Goal: Information Seeking & Learning: Learn about a topic

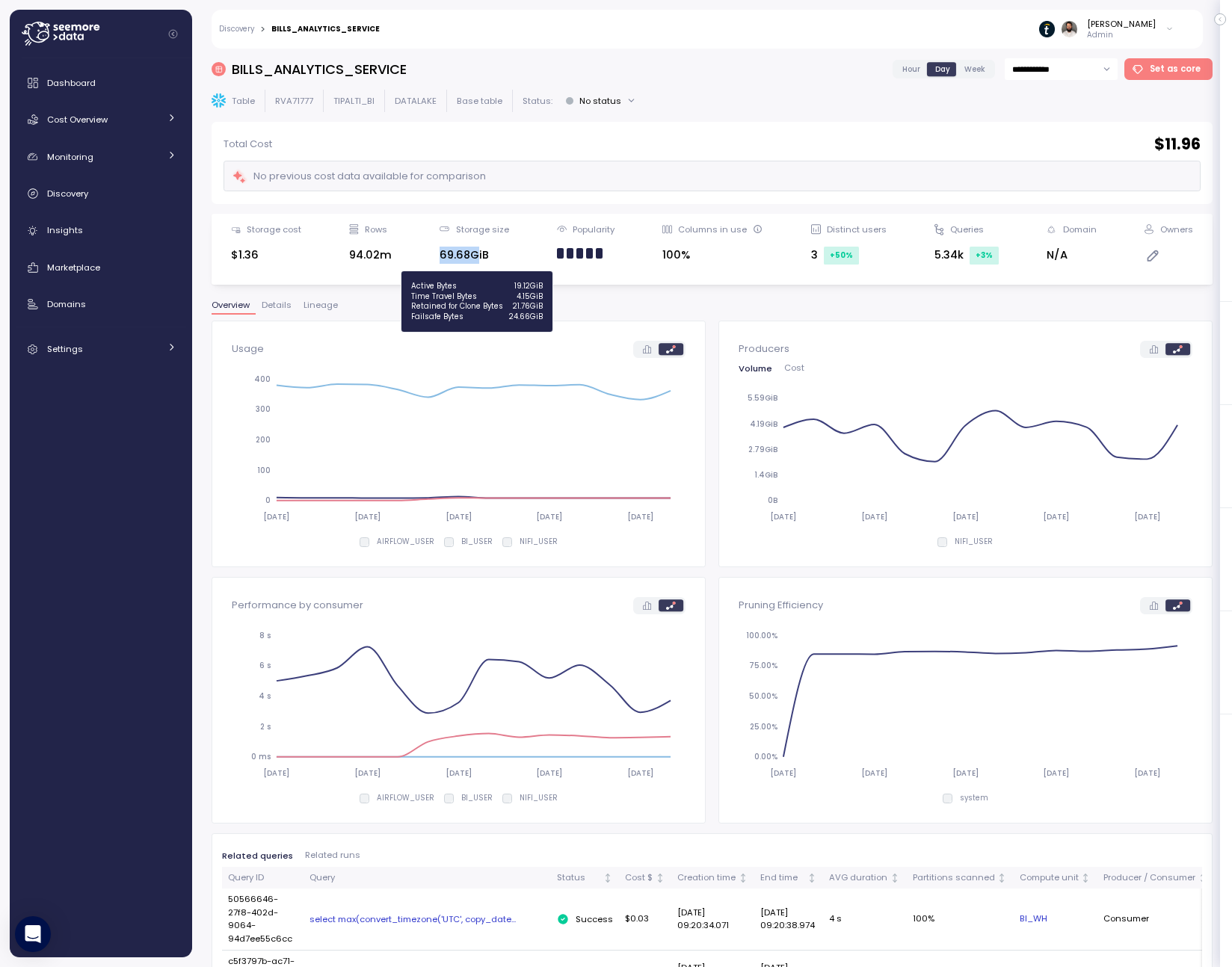
drag, startPoint x: 439, startPoint y: 259, endPoint x: 484, endPoint y: 261, distance: 45.0
click at [482, 260] on div "Storage cost $1.36 Rows 94.02m Storage size 69.68GiB Popularity Columns in use …" at bounding box center [712, 249] width 981 height 52
click at [484, 261] on div "69.68GiB" at bounding box center [473, 254] width 69 height 17
click at [499, 254] on div "69.68GiB" at bounding box center [473, 254] width 69 height 17
click at [282, 311] on button "Details" at bounding box center [276, 307] width 42 height 13
